Goal: Task Accomplishment & Management: Manage account settings

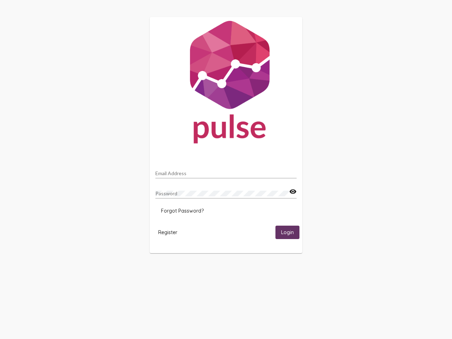
click at [226, 171] on input "Email Address" at bounding box center [225, 174] width 141 height 6
click at [293, 192] on mat-icon "visibility" at bounding box center [292, 192] width 7 height 8
click at [182, 211] on span "Forgot Password?" at bounding box center [182, 211] width 43 height 6
click at [168, 232] on span "Register" at bounding box center [167, 232] width 19 height 6
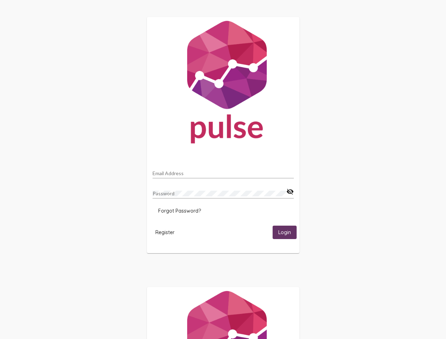
click at [288, 232] on span "Login" at bounding box center [284, 233] width 13 height 6
